Goal: Information Seeking & Learning: Compare options

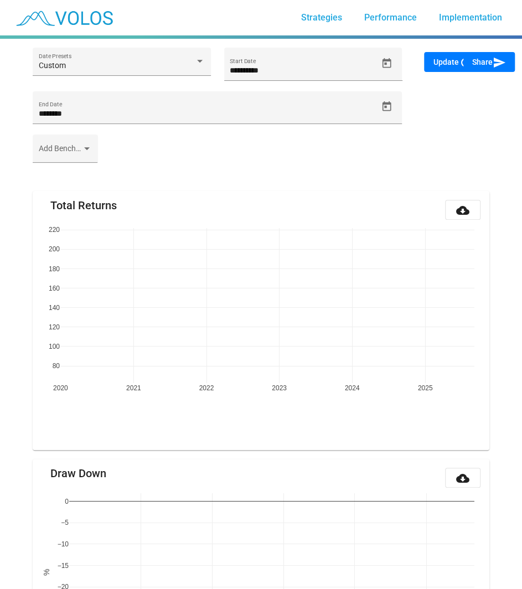
scroll to position [135, 0]
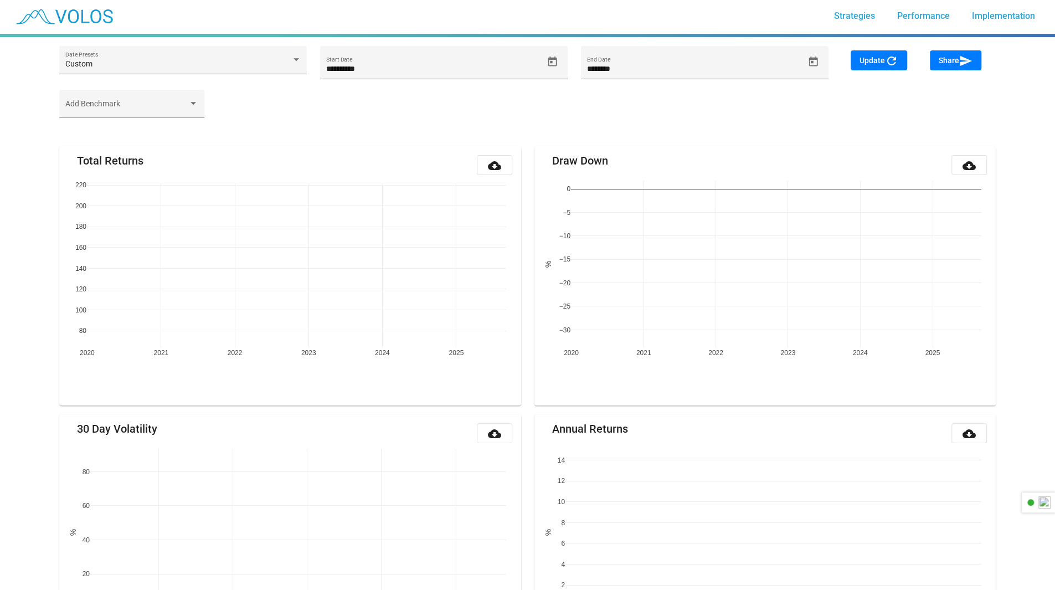
scroll to position [1, 0]
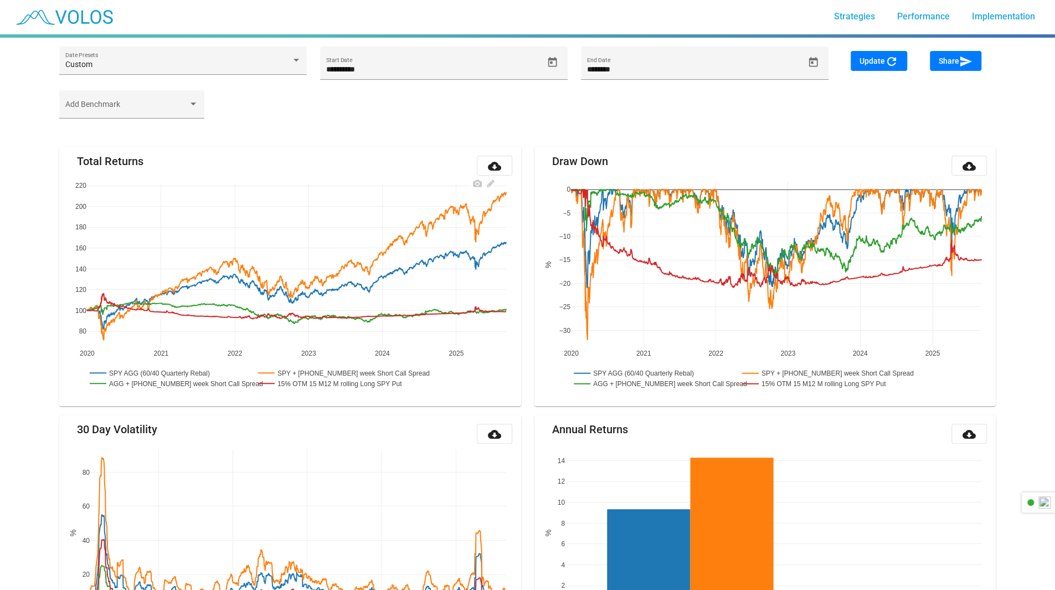
click at [169, 380] on rect at bounding box center [170, 383] width 167 height 11
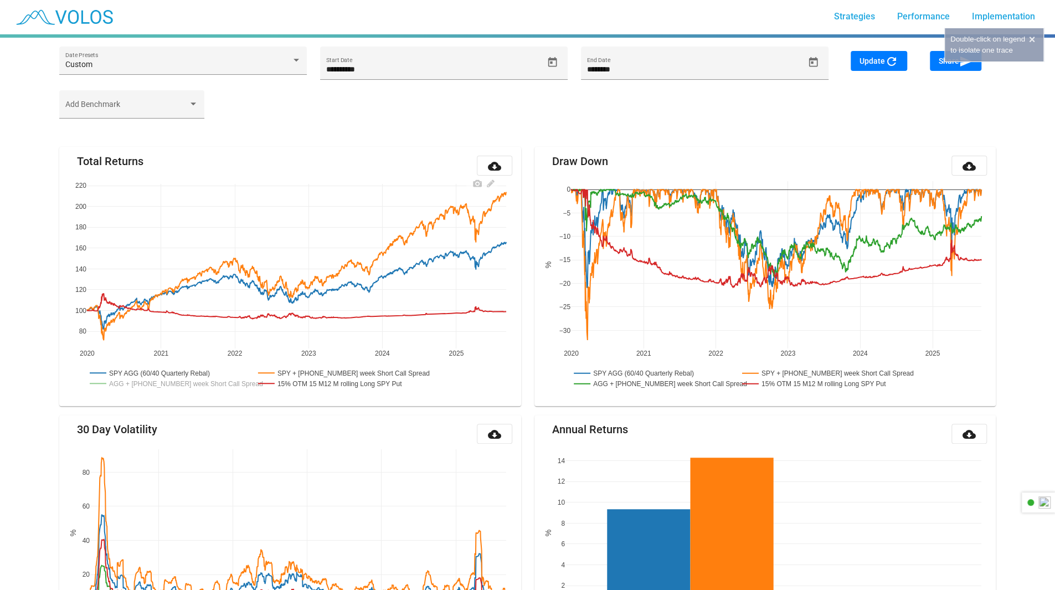
click at [331, 372] on rect at bounding box center [337, 372] width 164 height 11
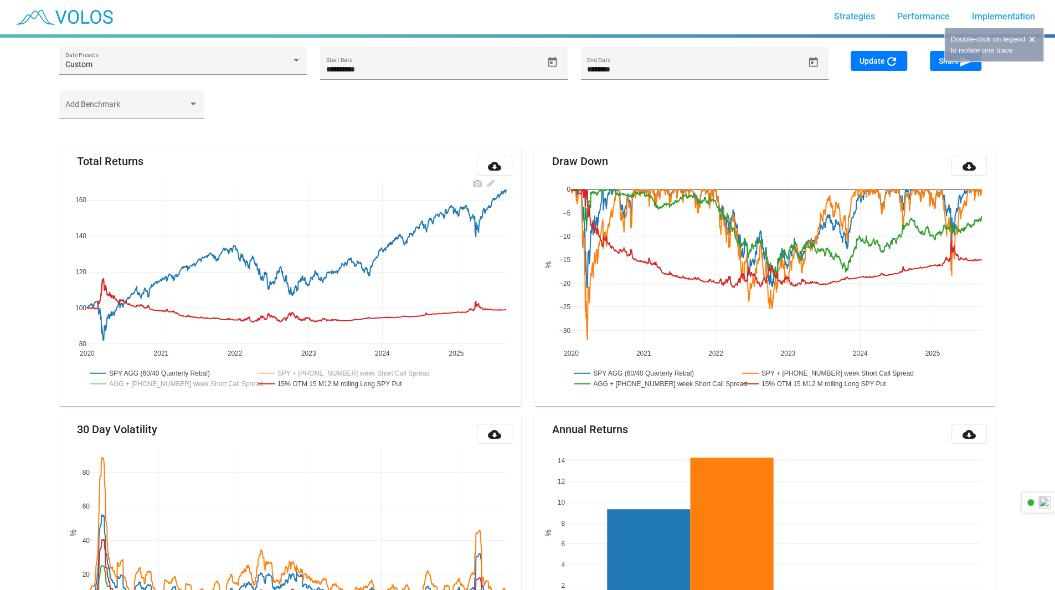
click at [326, 385] on rect at bounding box center [336, 383] width 163 height 11
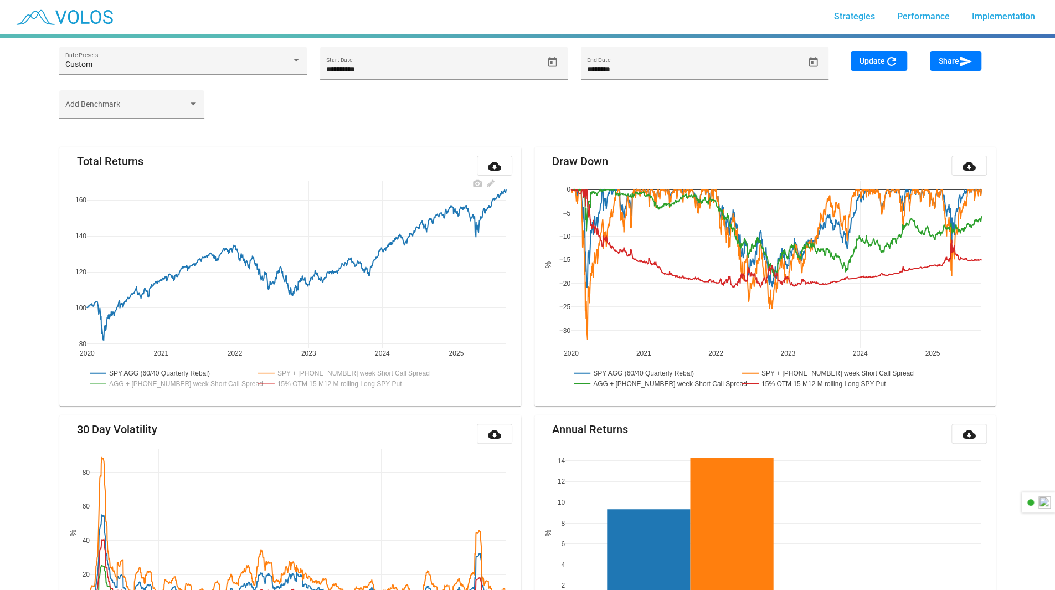
click at [226, 382] on rect at bounding box center [170, 383] width 167 height 11
click at [530, 384] on rect at bounding box center [654, 383] width 167 height 11
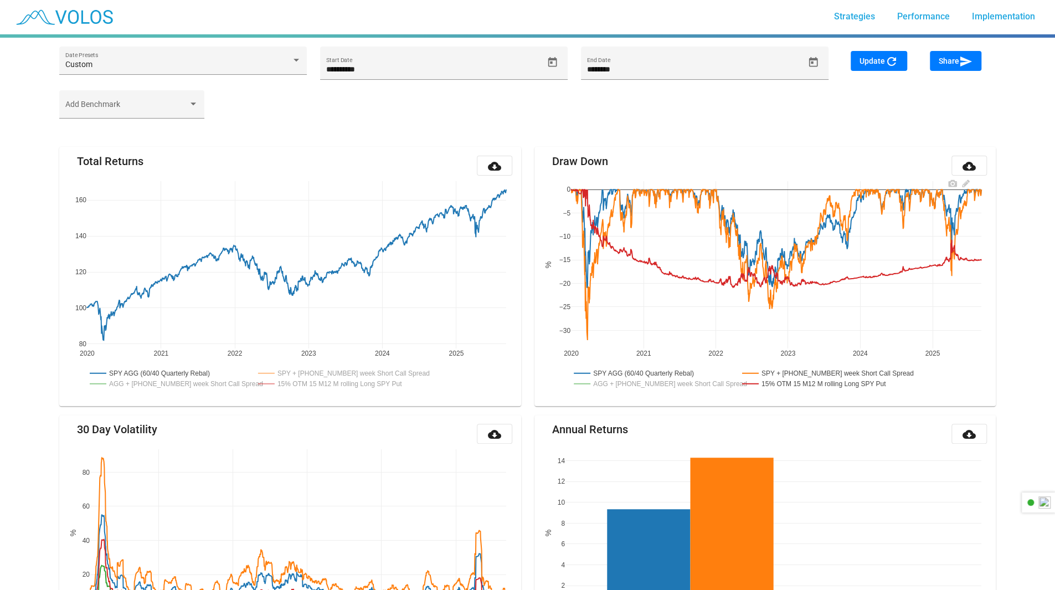
click at [530, 374] on rect at bounding box center [821, 373] width 164 height 11
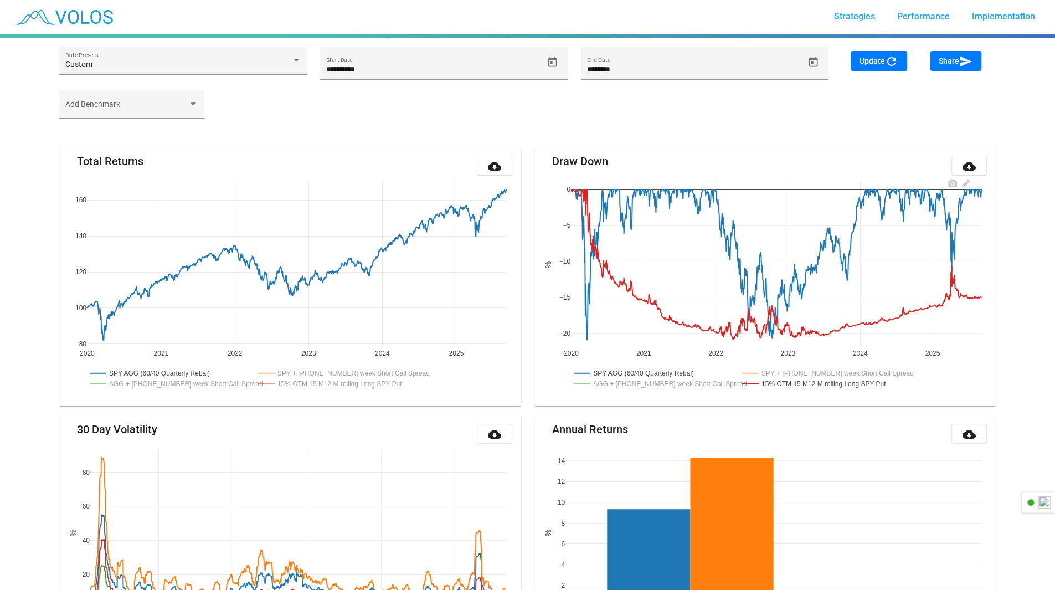
click at [530, 385] on rect at bounding box center [820, 383] width 163 height 11
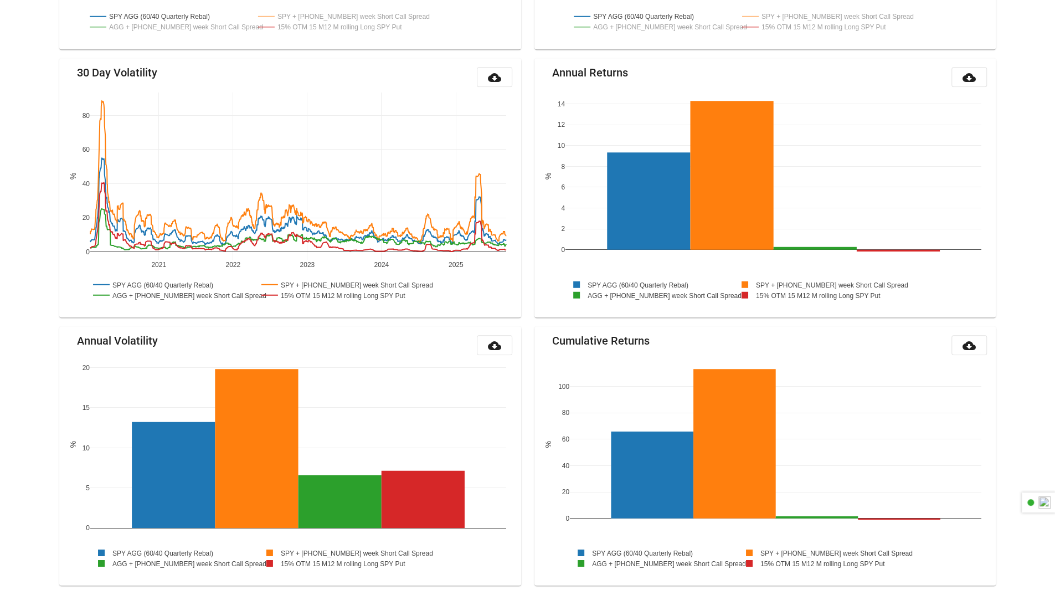
scroll to position [357, 0]
click at [221, 291] on rect at bounding box center [173, 295] width 167 height 11
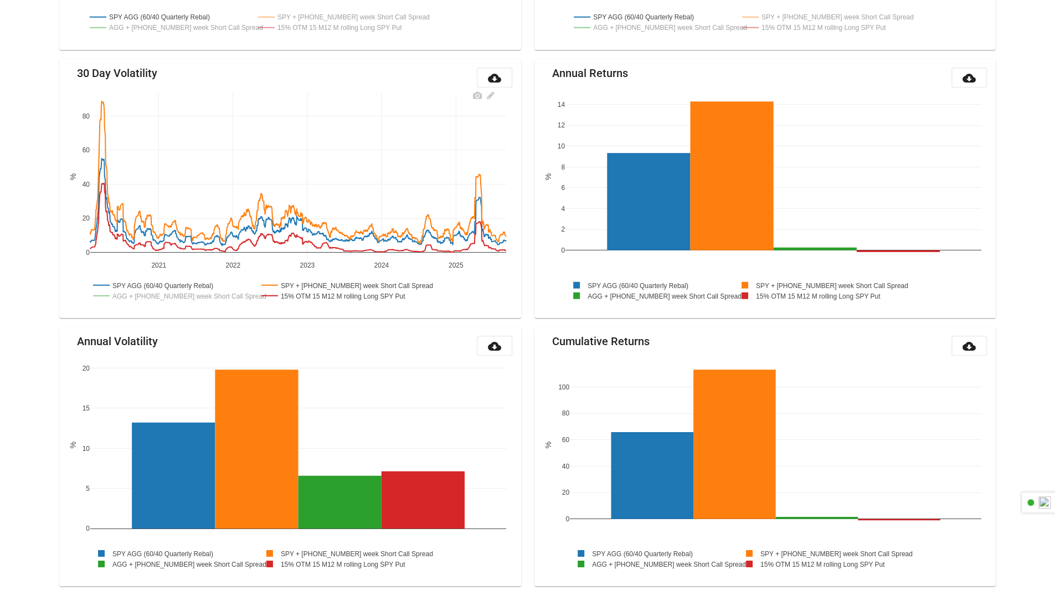
click at [318, 280] on rect at bounding box center [341, 285] width 164 height 11
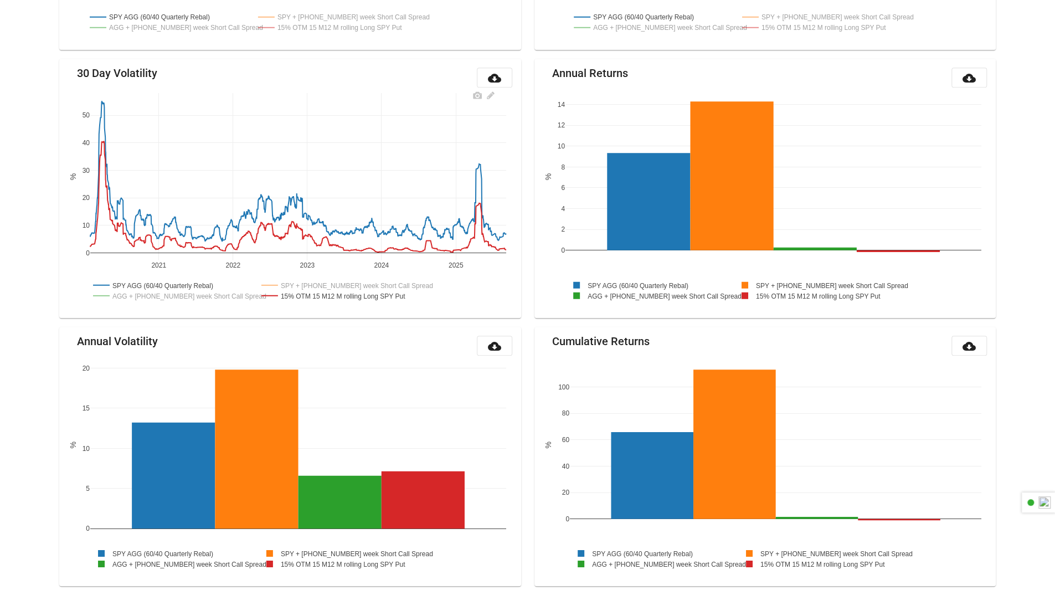
click at [317, 294] on rect at bounding box center [340, 295] width 163 height 11
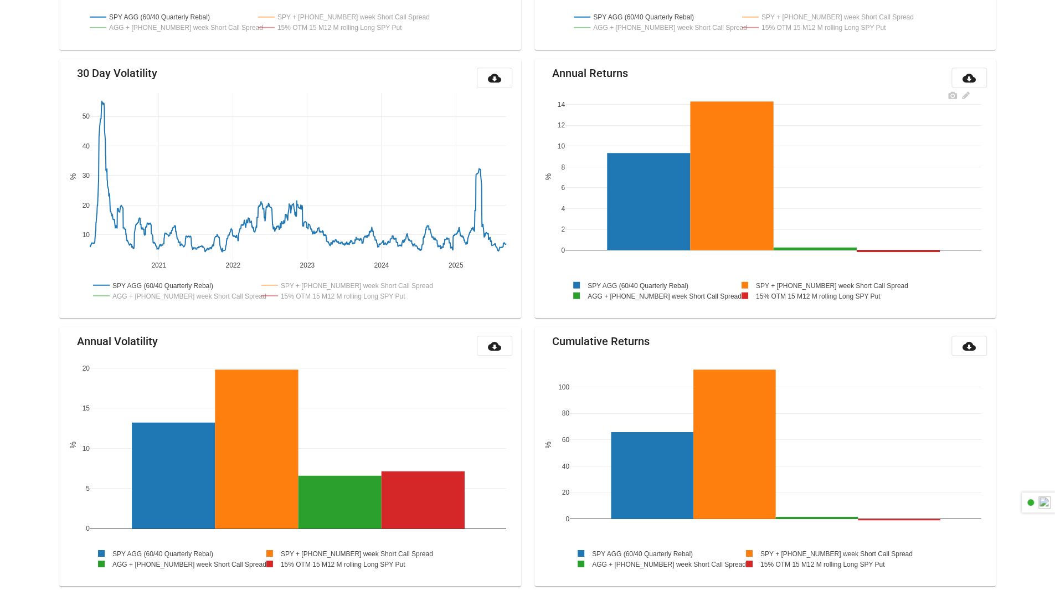
click at [530, 292] on rect at bounding box center [648, 295] width 167 height 11
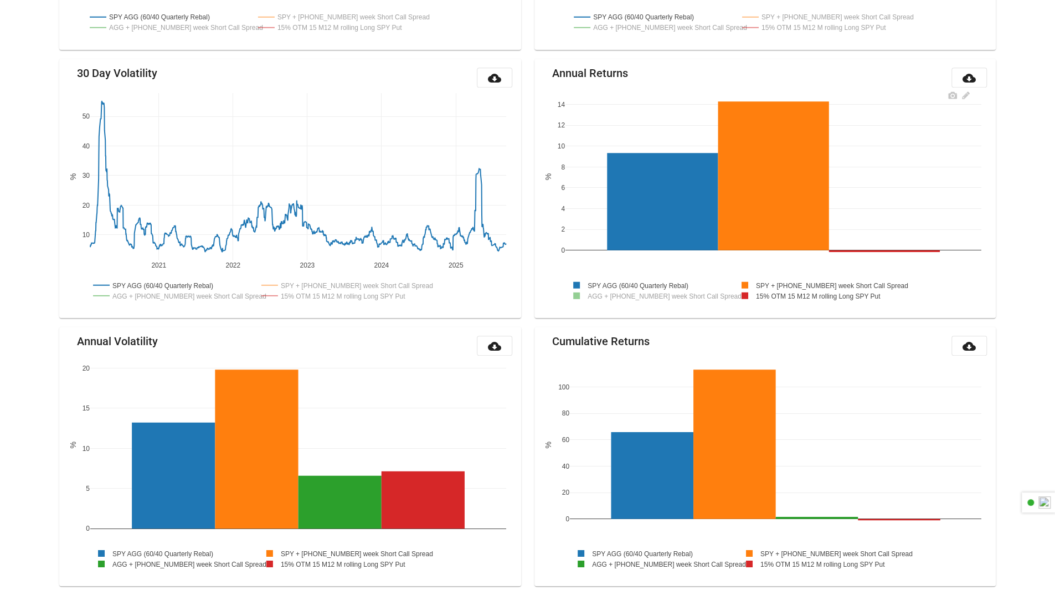
click at [530, 292] on rect at bounding box center [814, 295] width 163 height 11
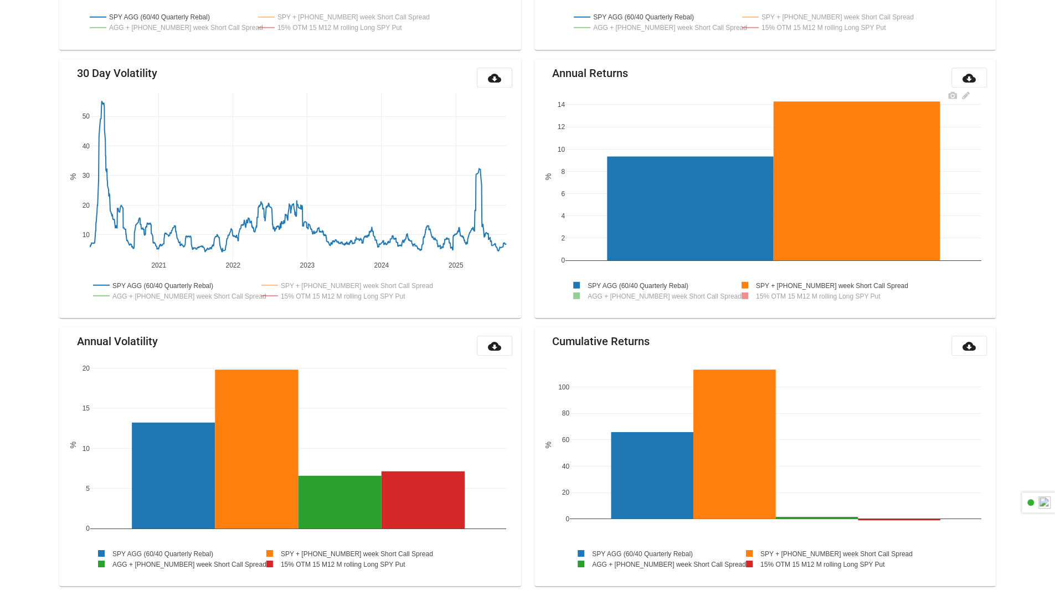
click at [530, 281] on rect at bounding box center [815, 285] width 164 height 11
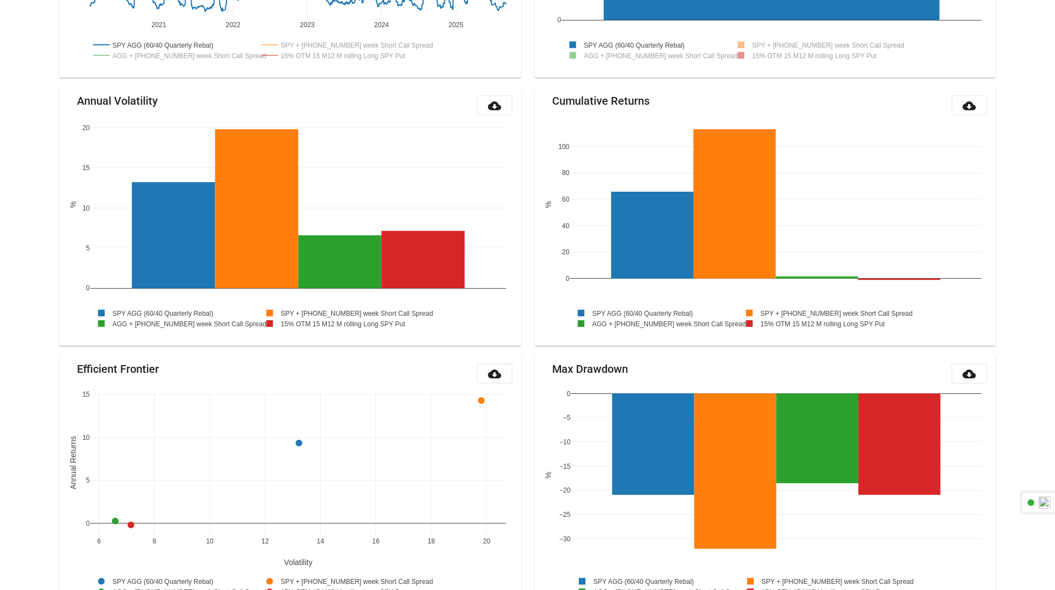
scroll to position [597, 0]
click at [530, 312] on rect at bounding box center [819, 313] width 164 height 11
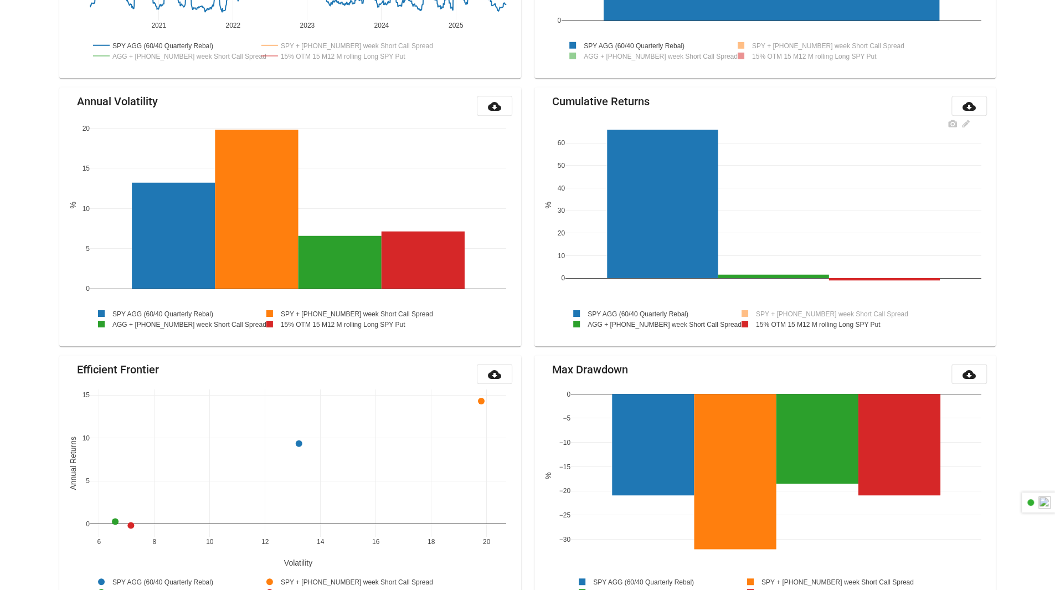
click at [530, 321] on rect at bounding box center [814, 323] width 163 height 11
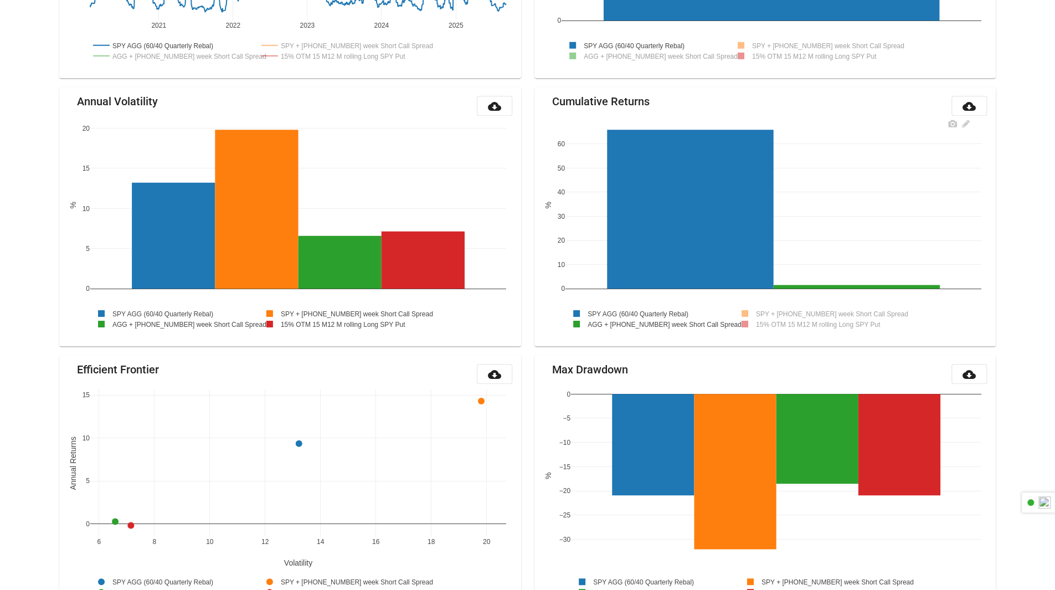
click at [530, 323] on rect at bounding box center [648, 323] width 167 height 11
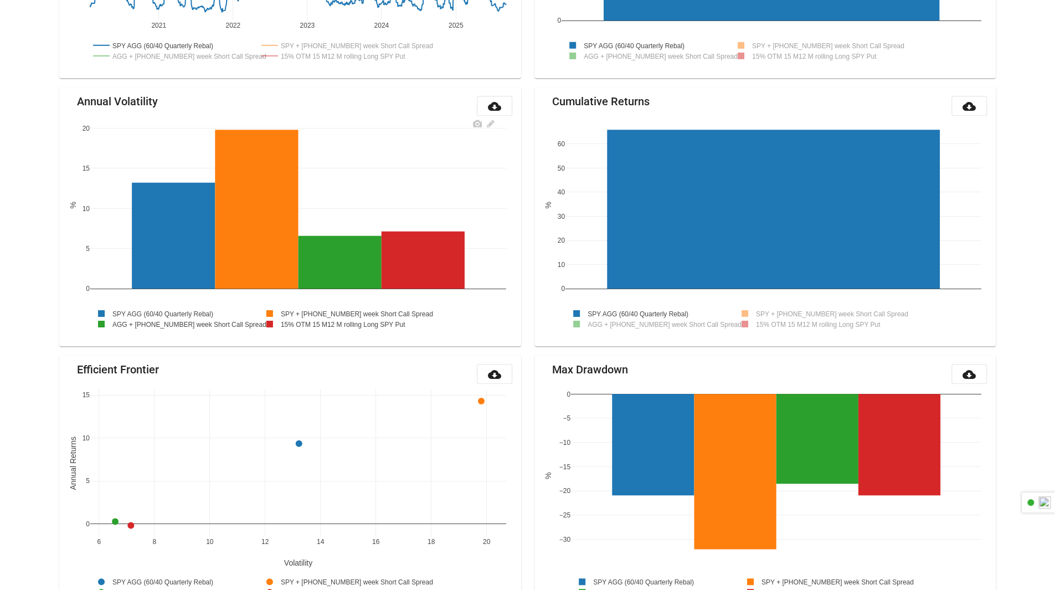
click at [323, 323] on rect at bounding box center [340, 323] width 163 height 11
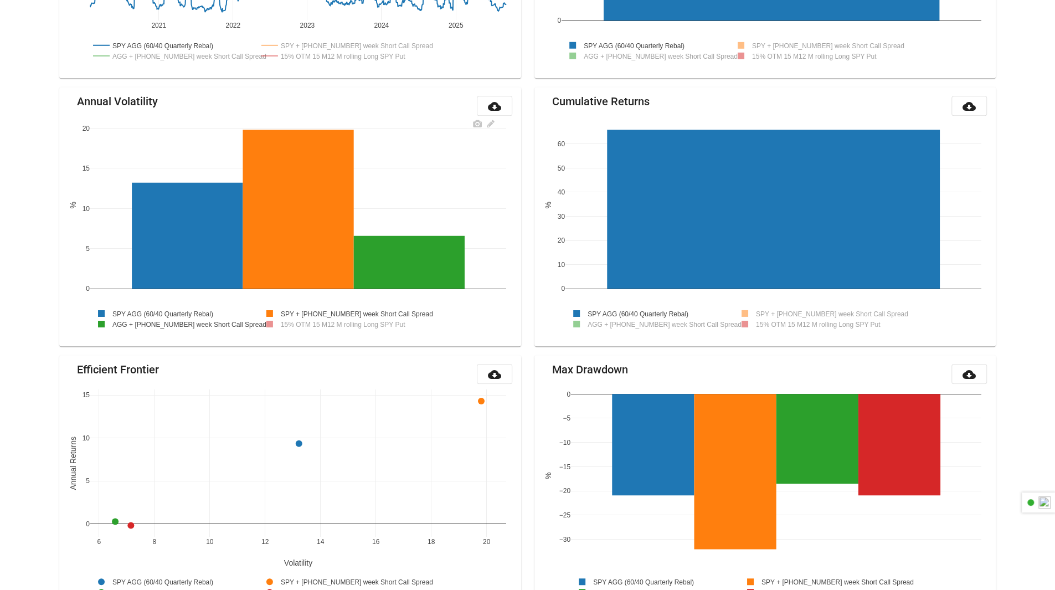
click at [319, 312] on rect at bounding box center [341, 313] width 164 height 11
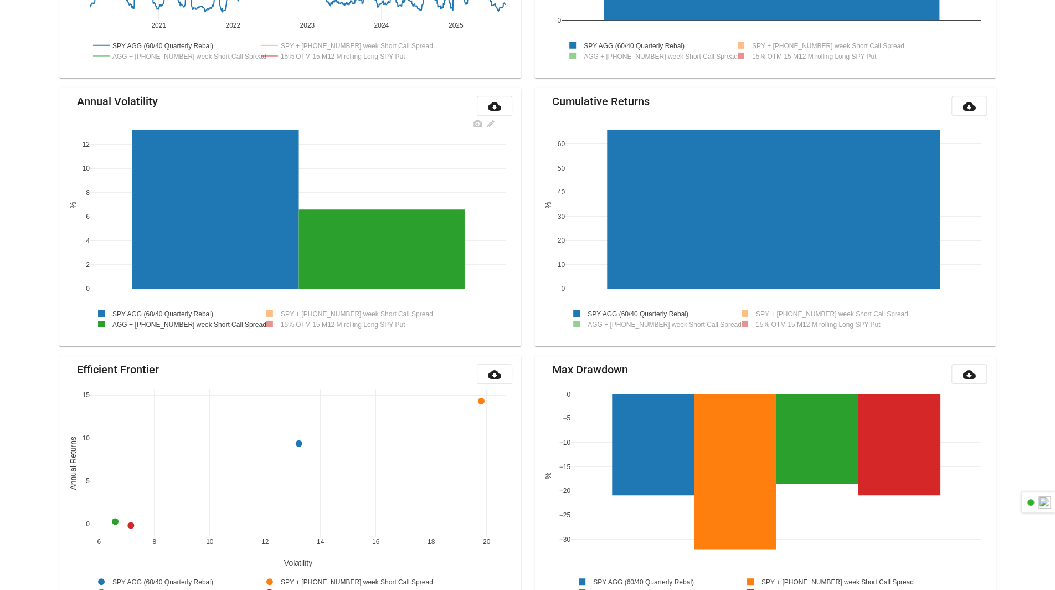
click at [231, 322] on rect at bounding box center [173, 323] width 167 height 11
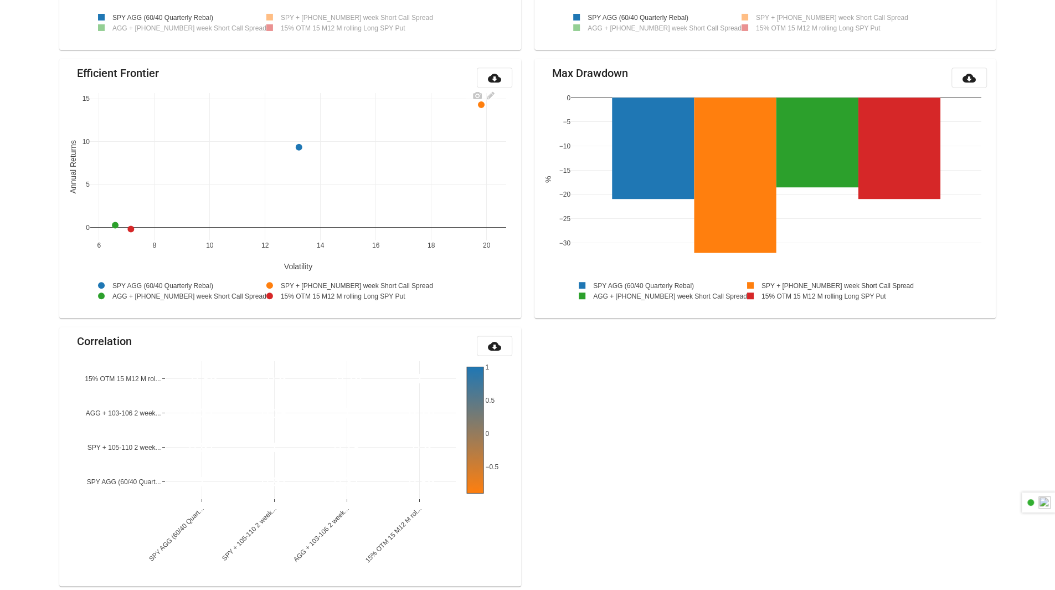
scroll to position [894, 0]
click at [163, 293] on rect at bounding box center [173, 295] width 167 height 11
click at [316, 282] on rect at bounding box center [341, 284] width 164 height 11
click at [316, 293] on rect at bounding box center [340, 294] width 163 height 11
click at [530, 292] on rect at bounding box center [654, 295] width 167 height 11
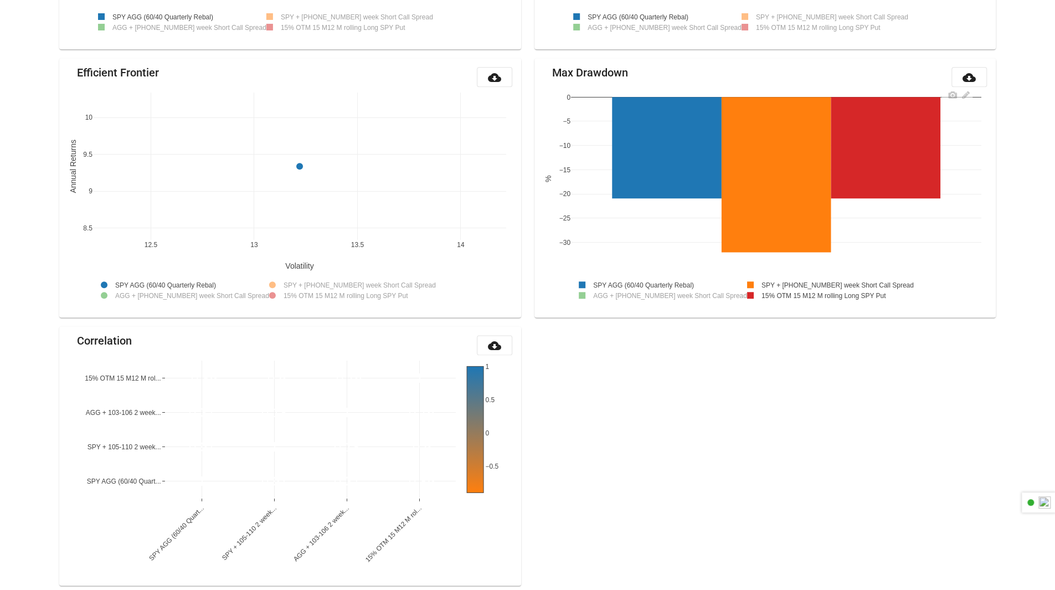
click at [530, 279] on rect at bounding box center [821, 284] width 164 height 11
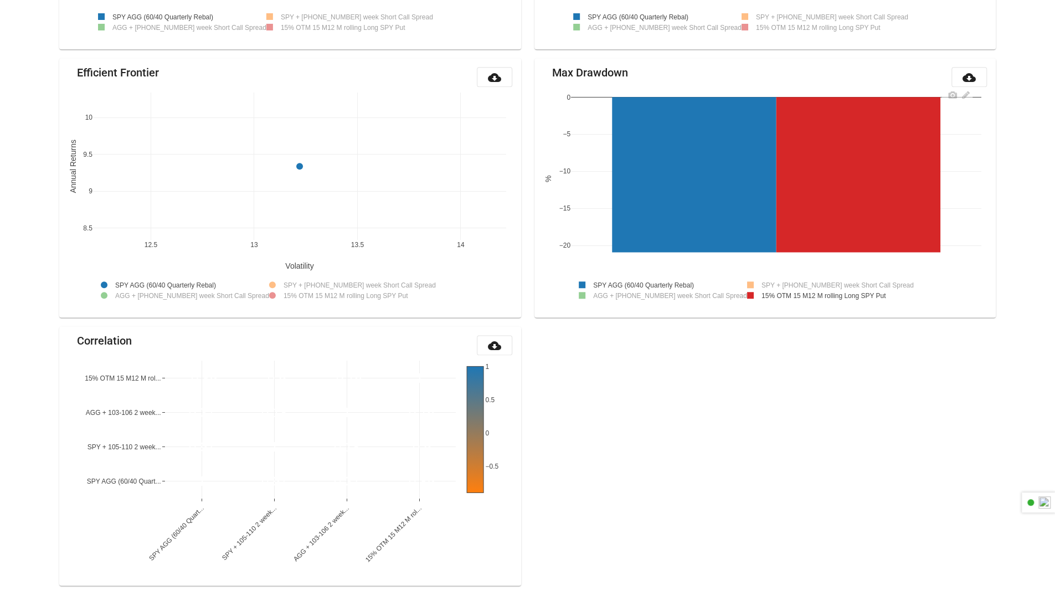
click at [530, 293] on rect at bounding box center [820, 295] width 163 height 11
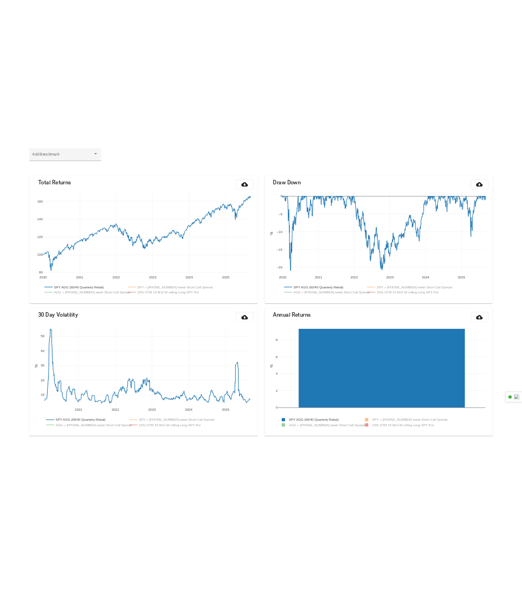
scroll to position [0, 0]
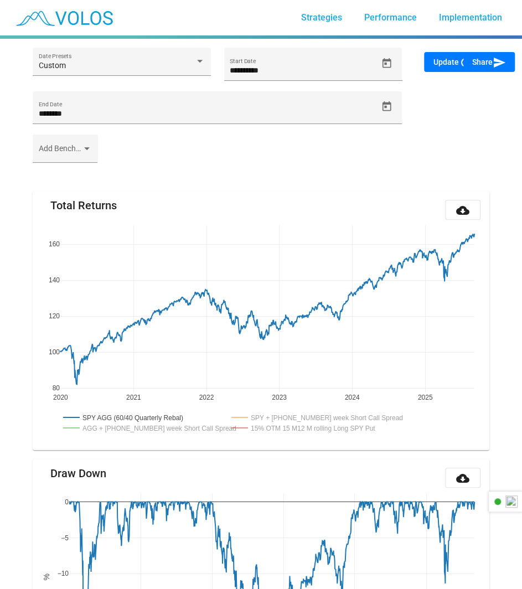
click at [270, 167] on div "Add Benchmark" at bounding box center [261, 154] width 470 height 39
click at [285, 147] on div "Add Benchmark" at bounding box center [261, 154] width 470 height 39
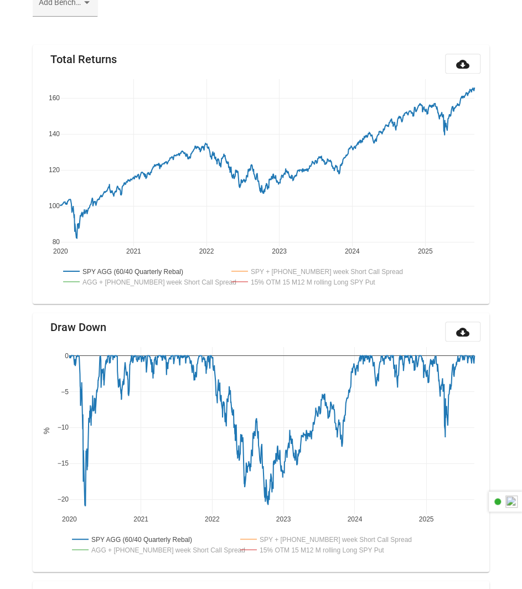
scroll to position [144, 0]
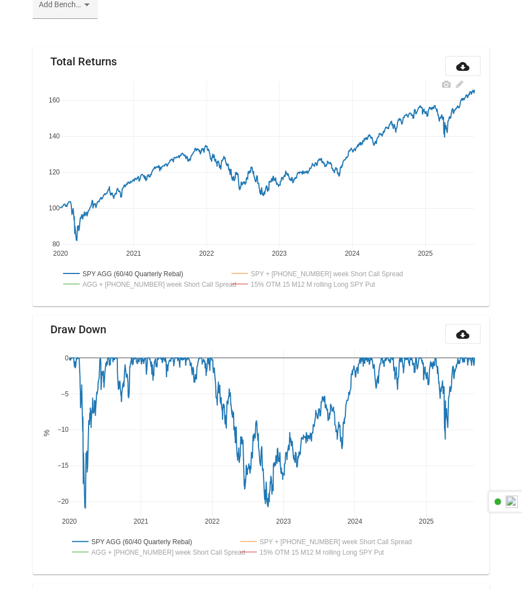
click at [303, 271] on rect at bounding box center [311, 273] width 164 height 11
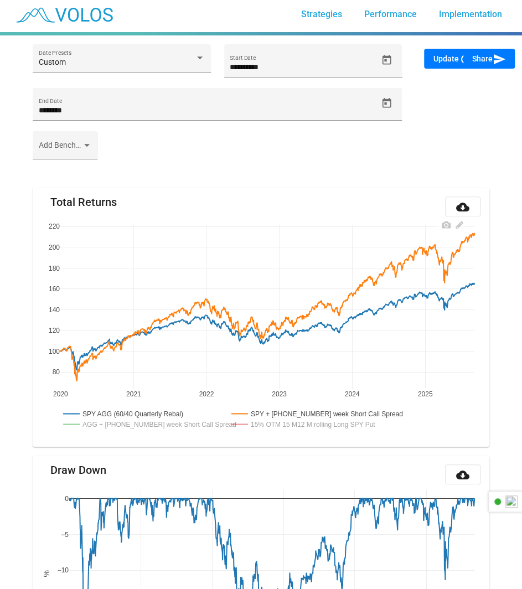
scroll to position [0, 0]
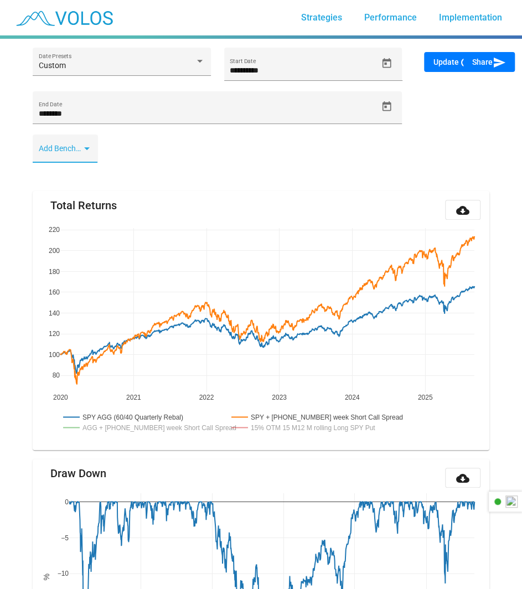
click at [59, 152] on span at bounding box center [60, 152] width 43 height 9
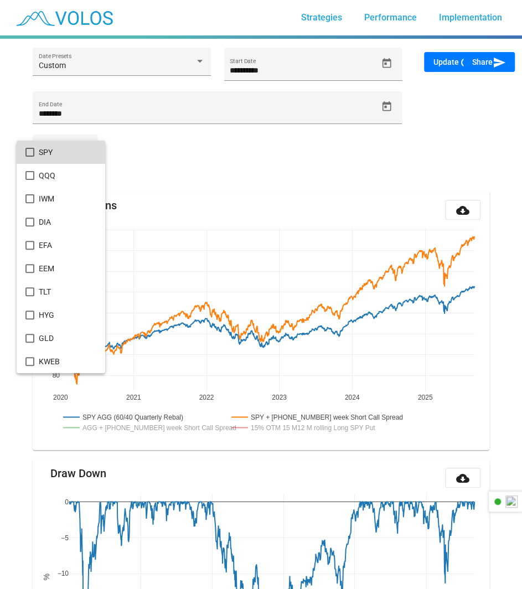
click at [49, 154] on span "SPY" at bounding box center [68, 152] width 58 height 23
click at [443, 61] on div at bounding box center [261, 294] width 522 height 589
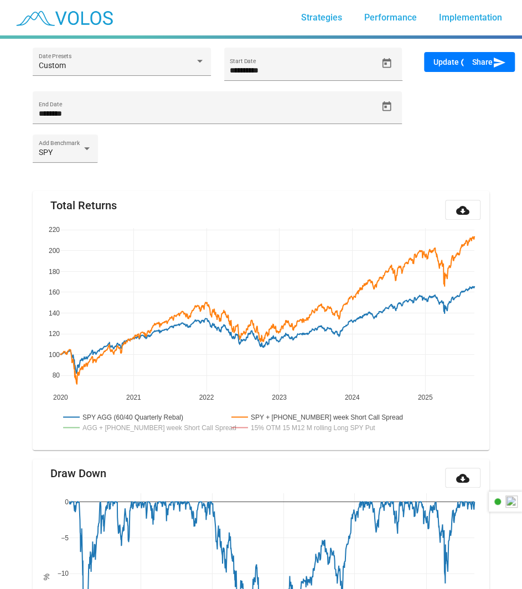
click at [443, 61] on span "Update refresh" at bounding box center [452, 62] width 39 height 9
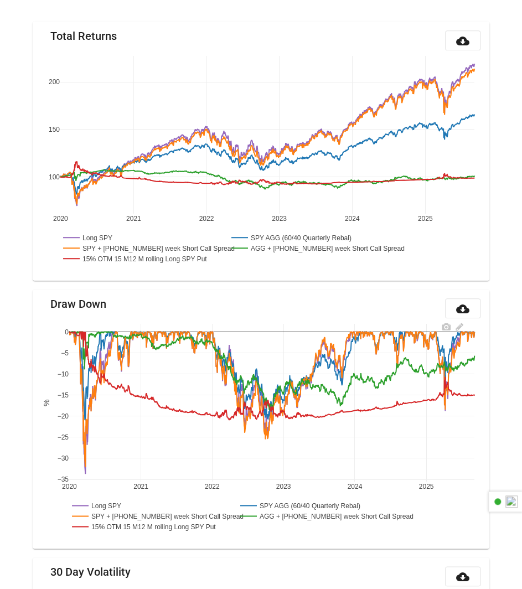
scroll to position [173, 0]
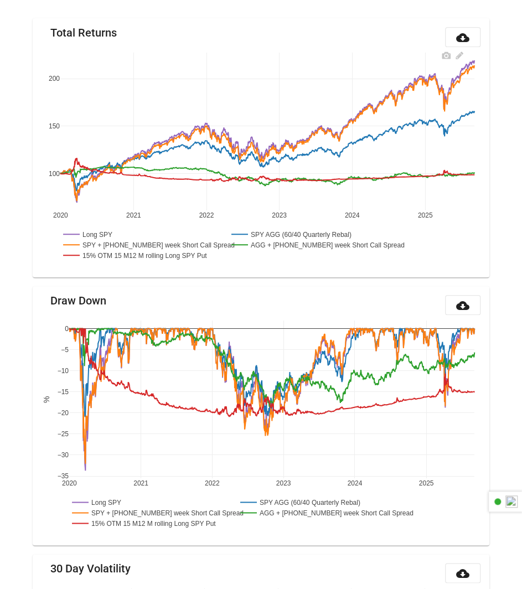
click at [142, 252] on rect at bounding box center [141, 255] width 163 height 11
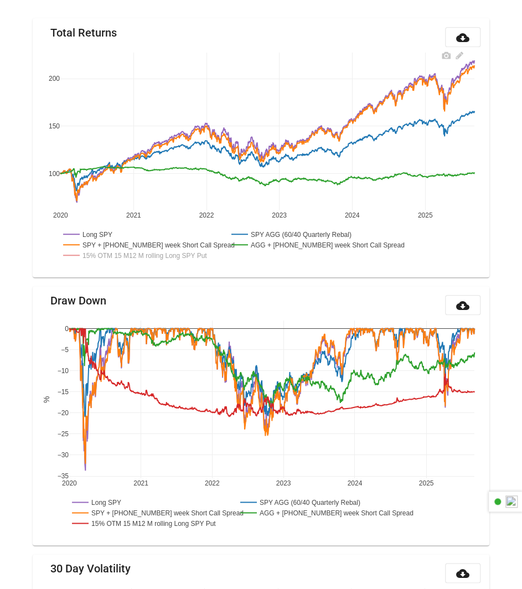
click at [287, 243] on rect at bounding box center [312, 245] width 167 height 11
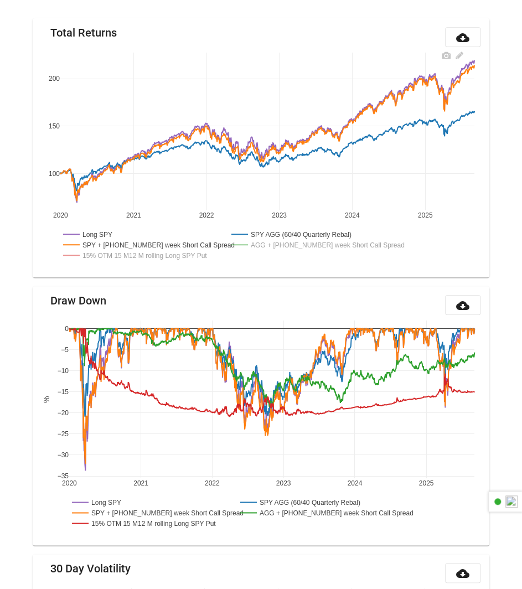
click at [293, 229] on rect at bounding box center [298, 234] width 138 height 11
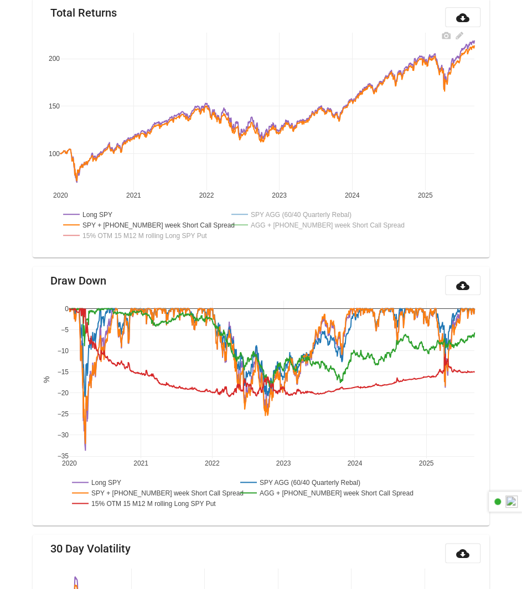
scroll to position [195, 0]
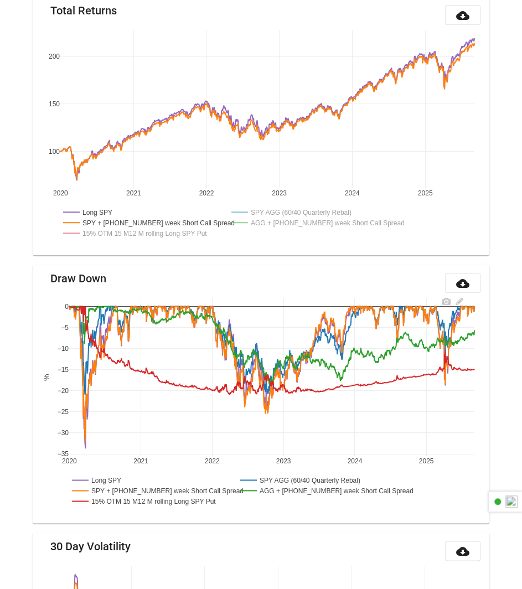
click at [126, 497] on rect at bounding box center [150, 501] width 163 height 11
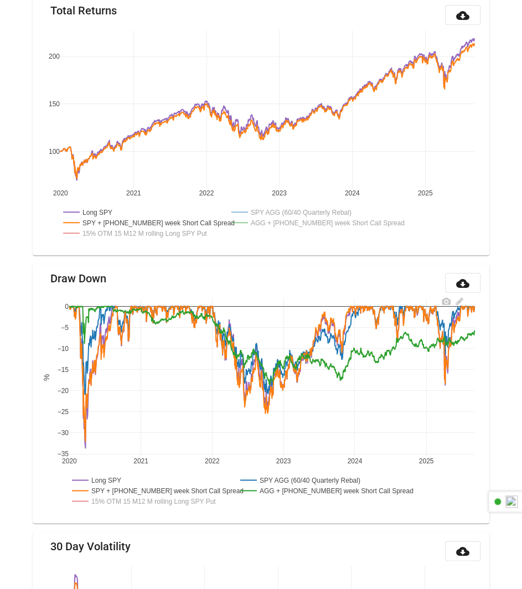
click at [309, 476] on rect at bounding box center [307, 480] width 138 height 11
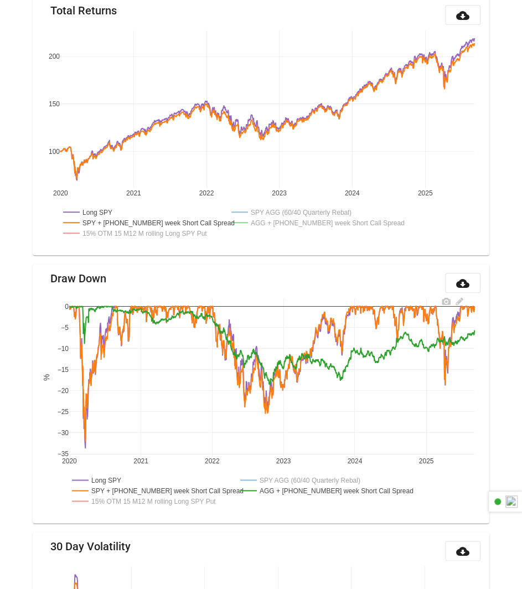
click at [298, 489] on rect at bounding box center [321, 491] width 167 height 11
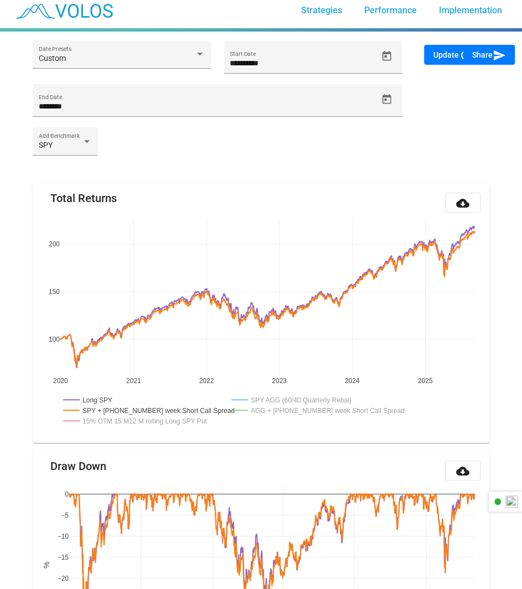
scroll to position [7, 0]
click at [279, 397] on rect at bounding box center [298, 400] width 138 height 11
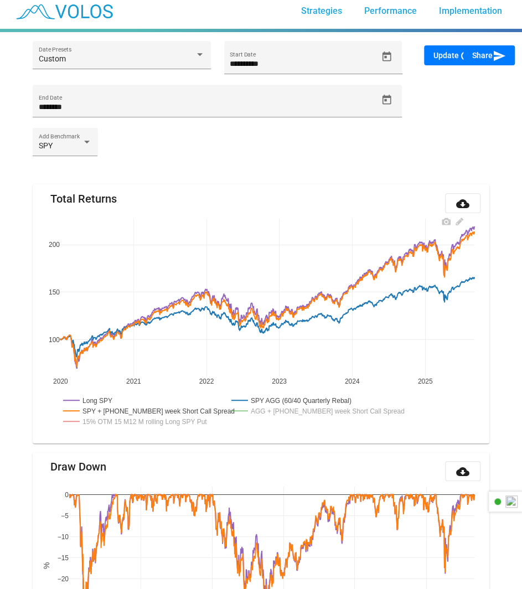
click at [274, 408] on rect at bounding box center [312, 411] width 167 height 11
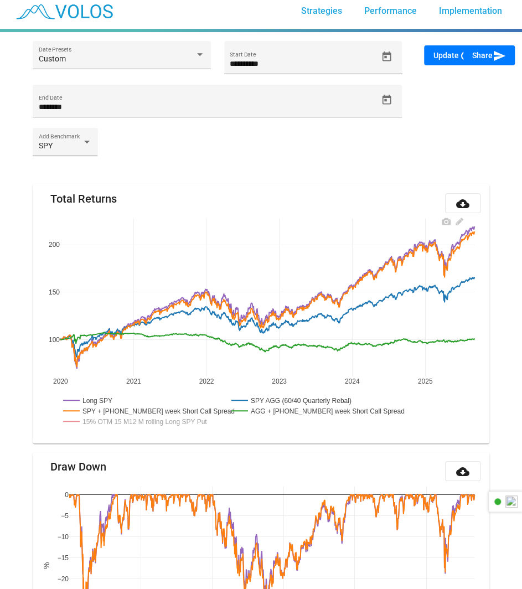
click at [199, 421] on rect at bounding box center [141, 421] width 163 height 11
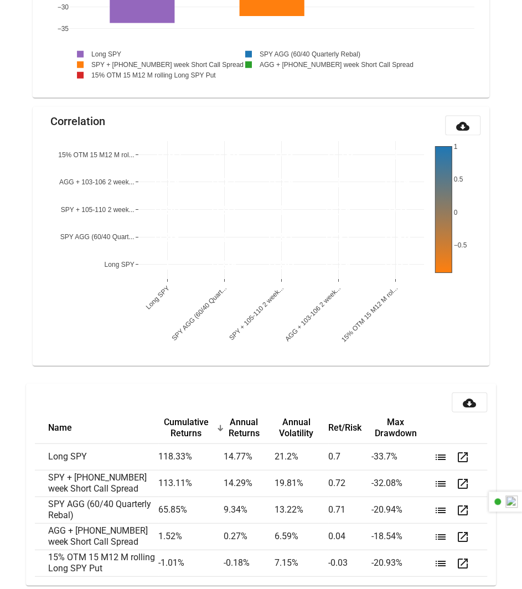
scroll to position [2229, 0]
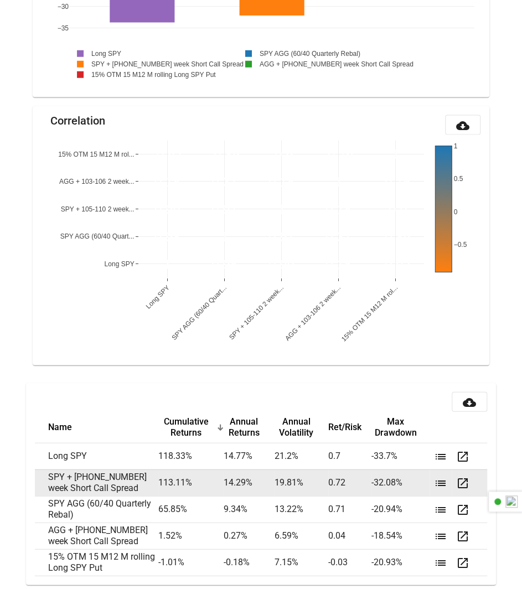
click at [282, 476] on td "19.81 %" at bounding box center [301, 482] width 54 height 27
click at [275, 478] on td "19.81 %" at bounding box center [301, 482] width 54 height 27
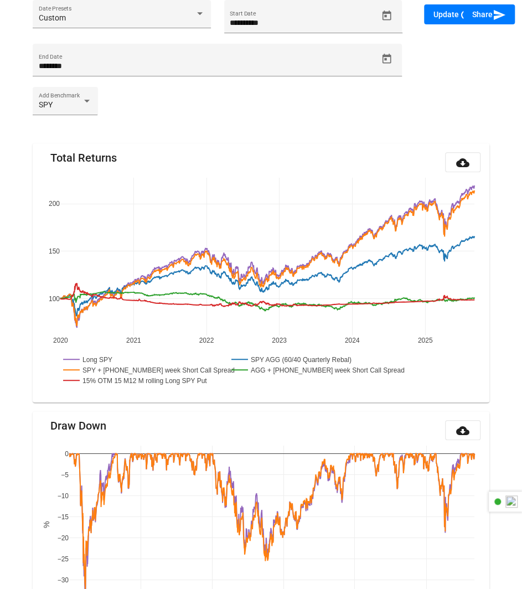
scroll to position [0, 0]
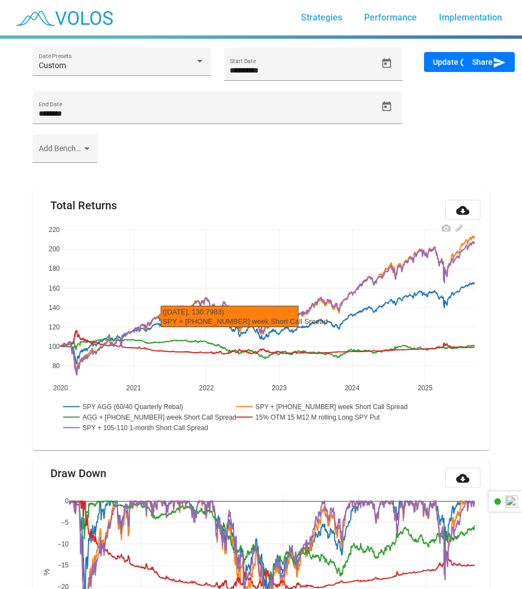
scroll to position [173, 0]
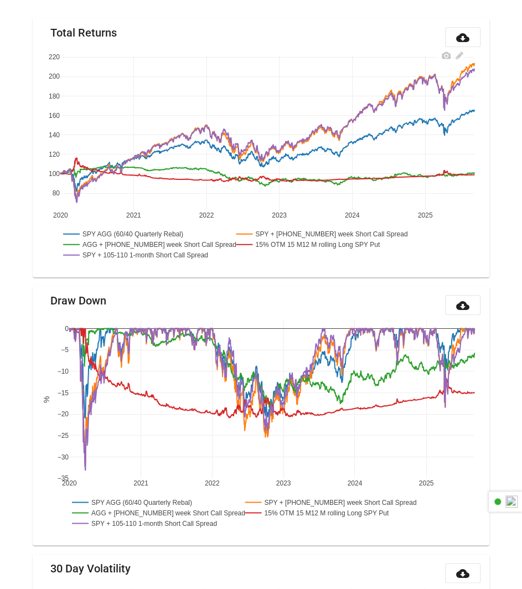
click at [131, 241] on rect at bounding box center [143, 244] width 167 height 11
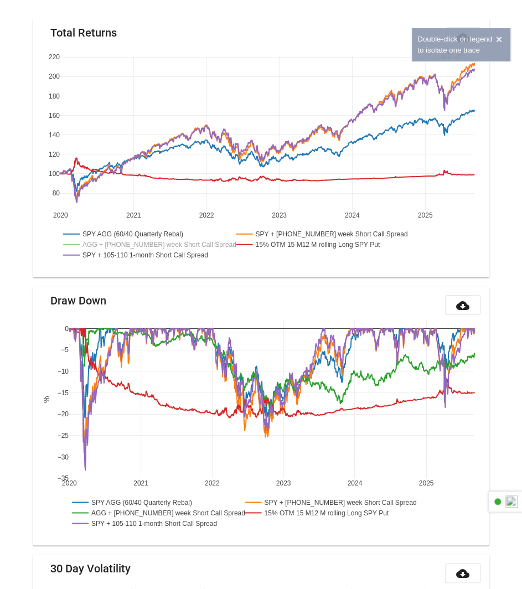
click at [133, 234] on rect at bounding box center [129, 234] width 138 height 11
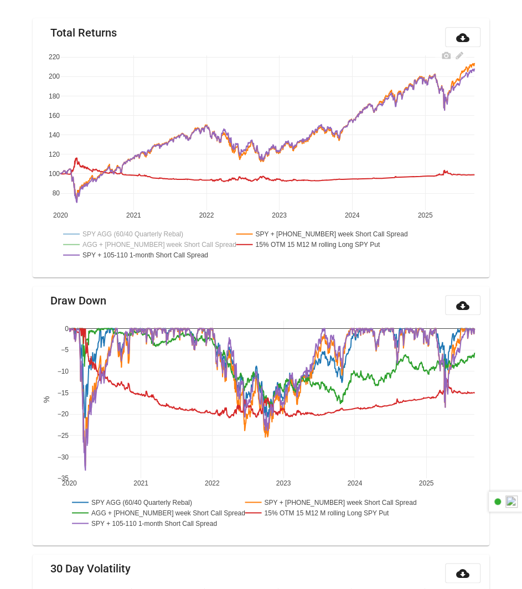
click at [295, 260] on rect at bounding box center [229, 244] width 339 height 37
click at [285, 239] on rect at bounding box center [315, 244] width 163 height 11
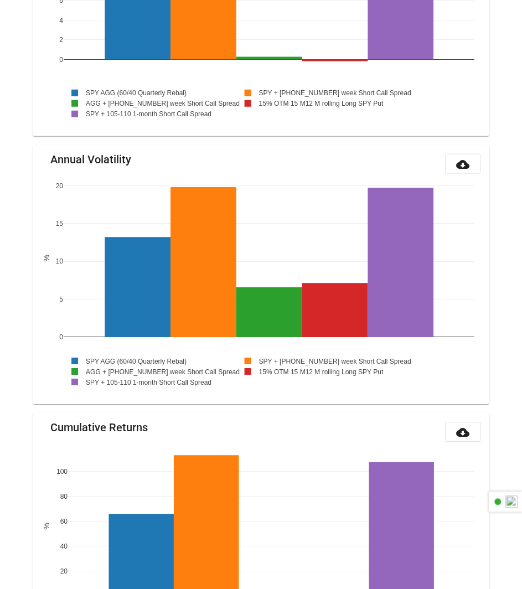
scroll to position [1117, 0]
